Goal: Feedback & Contribution: Leave review/rating

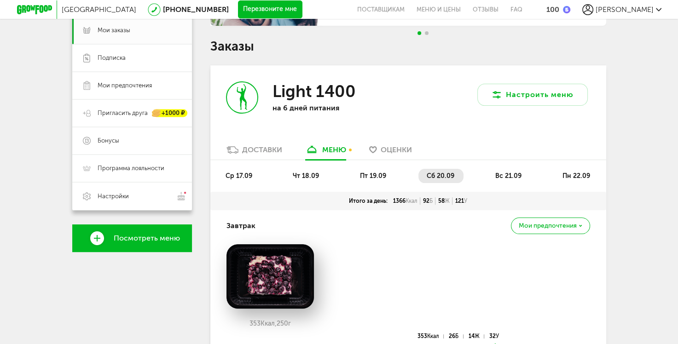
scroll to position [184, 0]
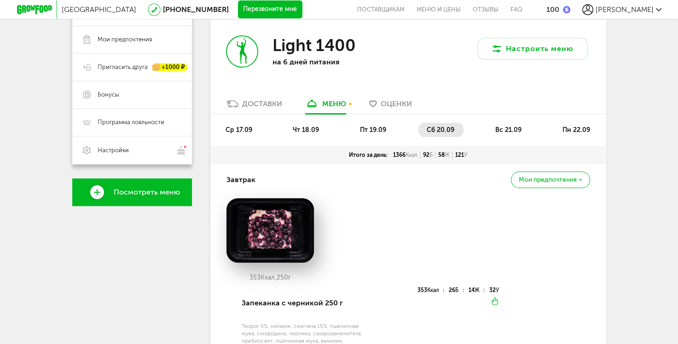
click at [508, 131] on span "вс 21.09" at bounding box center [508, 130] width 26 height 8
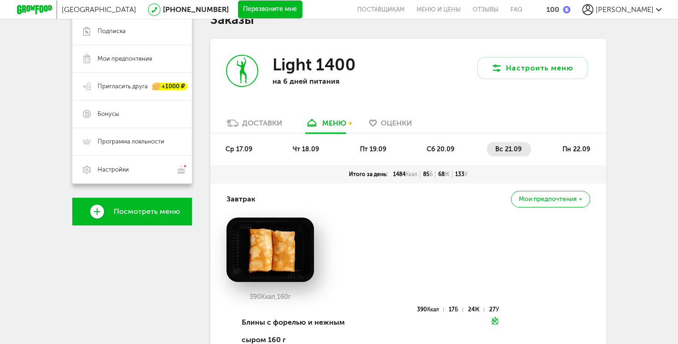
scroll to position [230, 0]
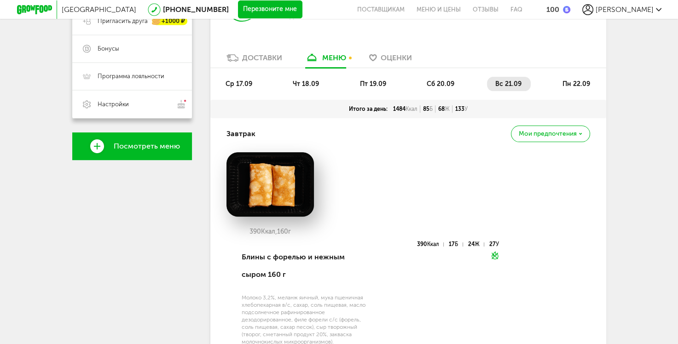
click at [582, 81] on span "пн 22.09" at bounding box center [576, 84] width 28 height 8
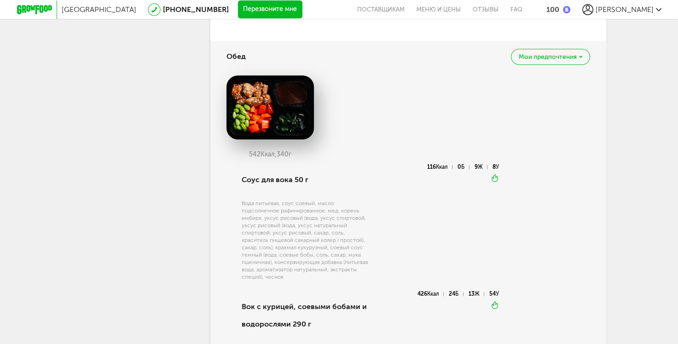
scroll to position [506, 0]
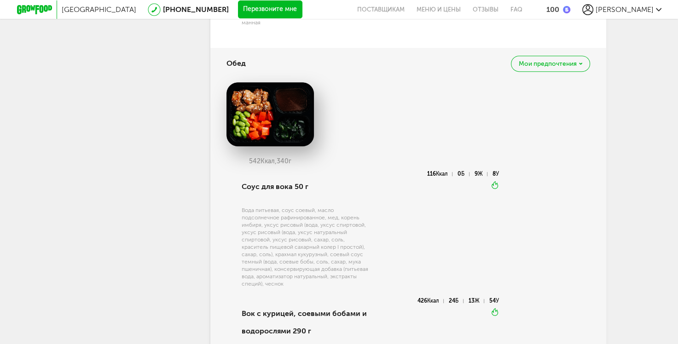
click at [559, 8] on div "100" at bounding box center [552, 9] width 13 height 9
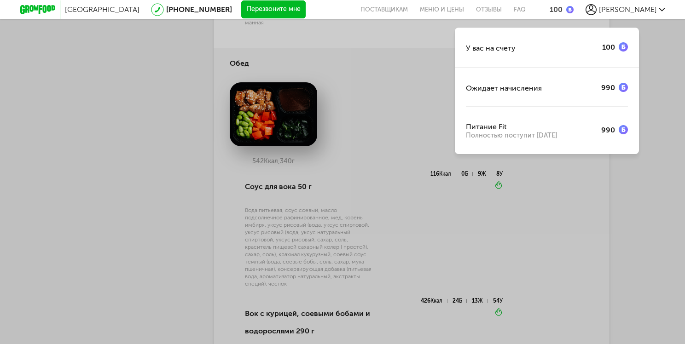
click at [117, 120] on div "У вас на счету 100 Ожидает начисления 990 Питание Fit Полностью поступит [DATE]" at bounding box center [342, 172] width 685 height 344
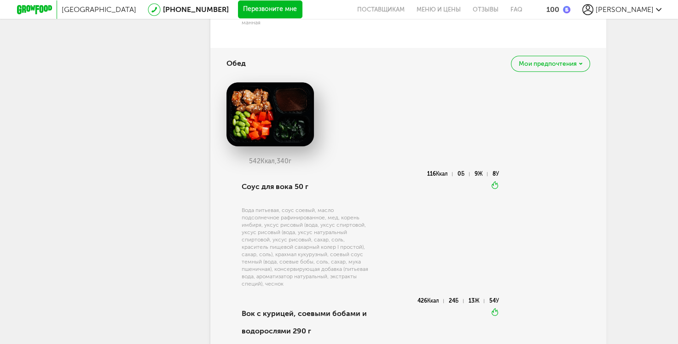
scroll to position [230, 0]
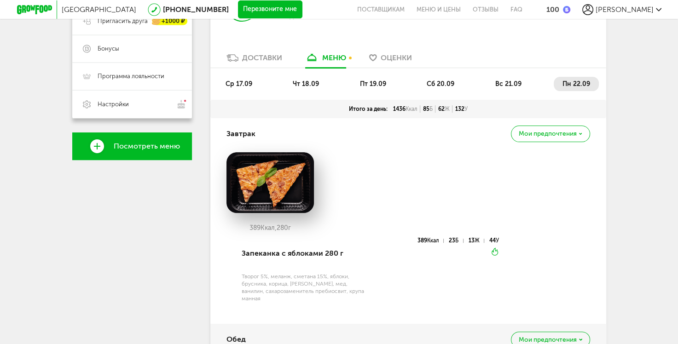
click at [398, 58] on span "Оценки" at bounding box center [396, 57] width 31 height 9
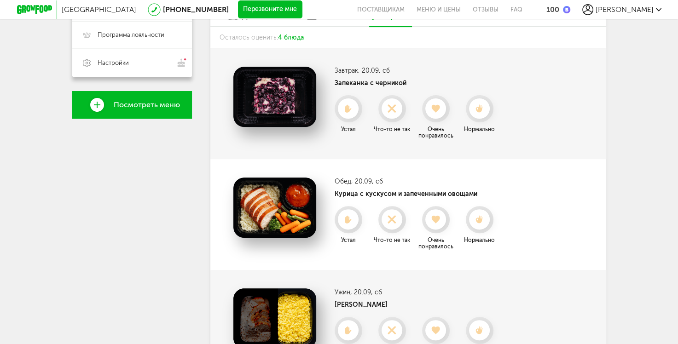
scroll to position [250, 0]
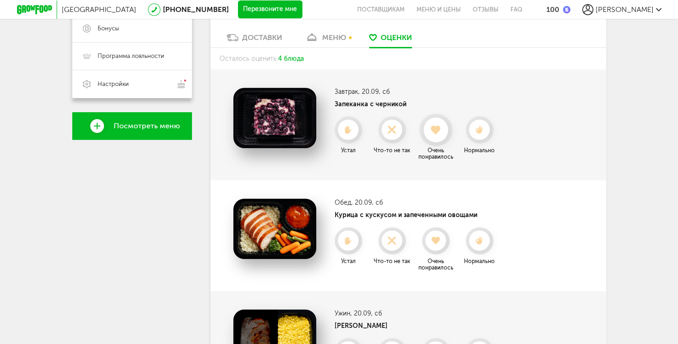
click at [434, 133] on icon at bounding box center [435, 130] width 24 height 10
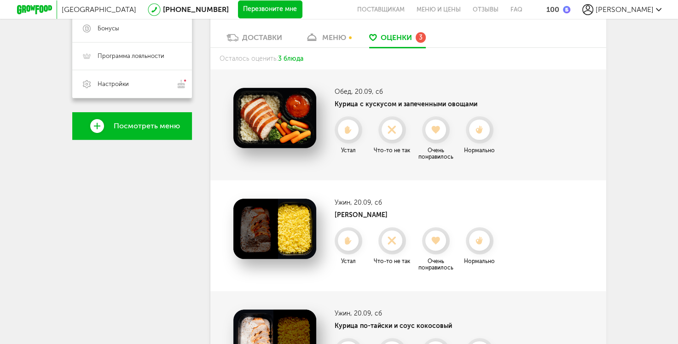
click at [434, 133] on icon at bounding box center [435, 130] width 20 height 8
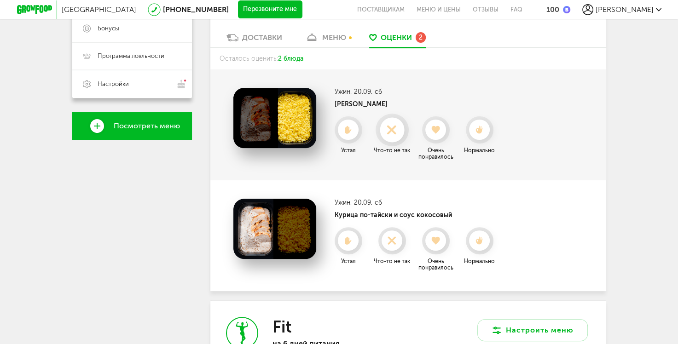
click at [389, 128] on use at bounding box center [392, 130] width 18 height 18
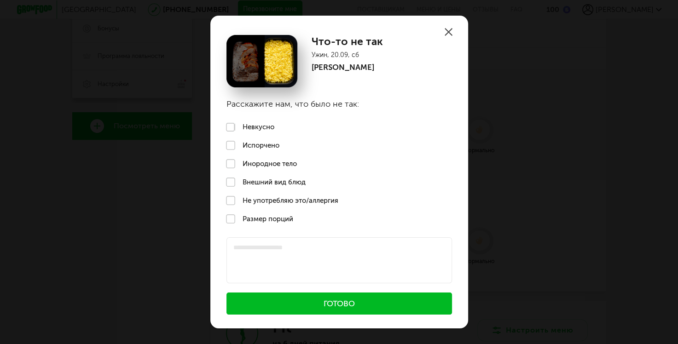
click at [231, 126] on label "Невкусно" at bounding box center [339, 127] width 258 height 18
click at [255, 243] on textarea at bounding box center [338, 260] width 225 height 46
type textarea "*"
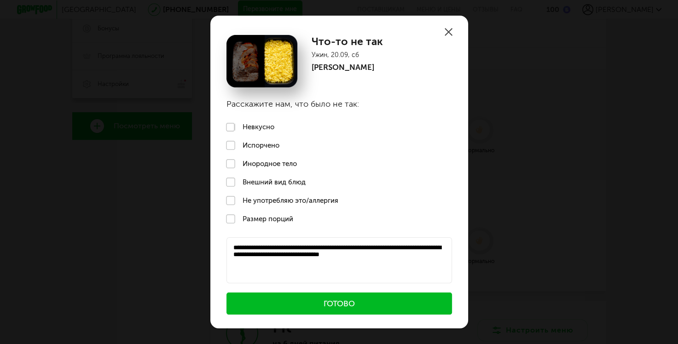
click at [240, 265] on textarea "**********" at bounding box center [338, 260] width 225 height 46
click at [306, 275] on textarea "**********" at bounding box center [338, 260] width 225 height 46
type textarea "**********"
click at [322, 304] on button "Готово" at bounding box center [338, 304] width 225 height 22
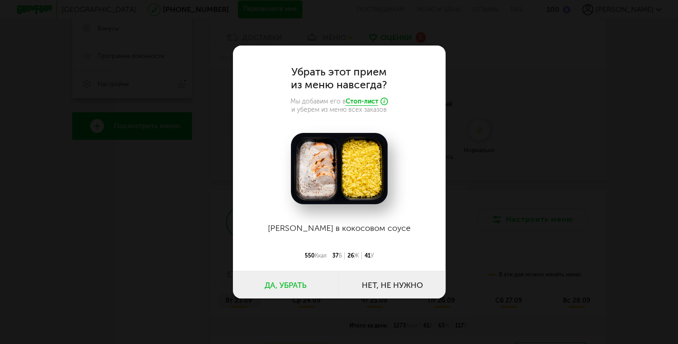
click at [287, 286] on button "Да, убрать" at bounding box center [286, 285] width 106 height 28
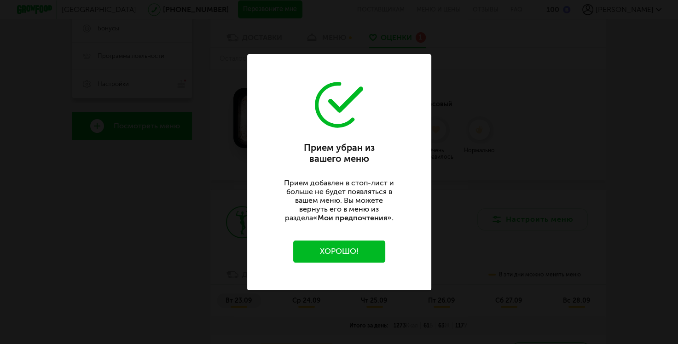
click at [338, 252] on button "Хорошо!" at bounding box center [339, 252] width 92 height 22
